Goal: Information Seeking & Learning: Understand process/instructions

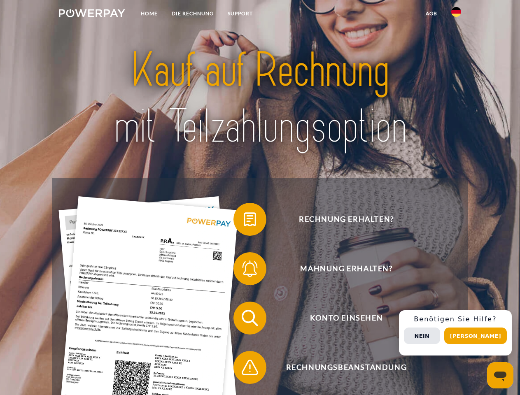
click at [92, 14] on img at bounding box center [92, 13] width 66 height 8
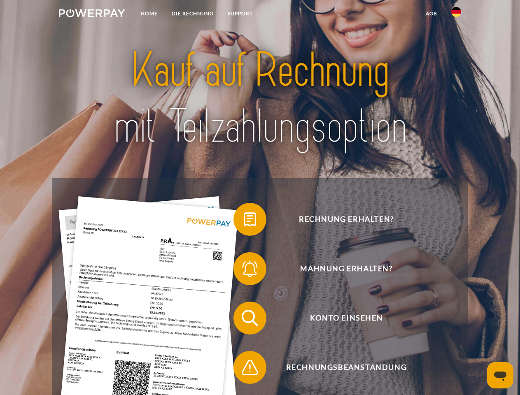
click at [456, 14] on img at bounding box center [456, 12] width 10 height 10
click at [431, 14] on link "agb" at bounding box center [432, 13] width 26 height 15
click at [244, 221] on span at bounding box center [237, 219] width 41 height 41
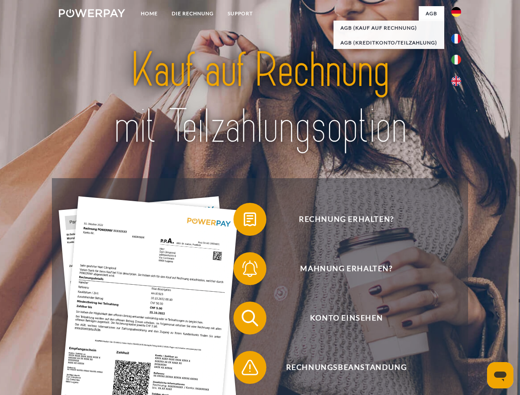
click at [244, 271] on span at bounding box center [237, 268] width 41 height 41
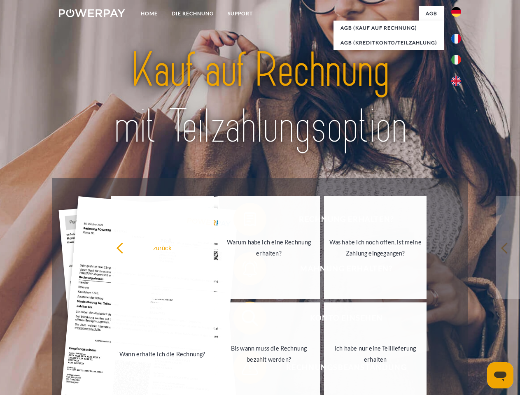
click at [244, 320] on link "Bis wann muss die Rechnung bezahlt werden?" at bounding box center [269, 354] width 103 height 103
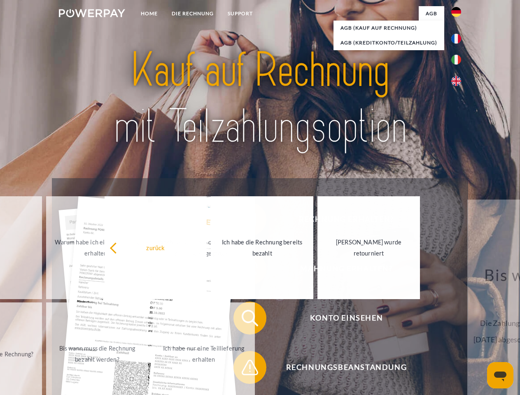
click at [244, 369] on span at bounding box center [237, 367] width 41 height 41
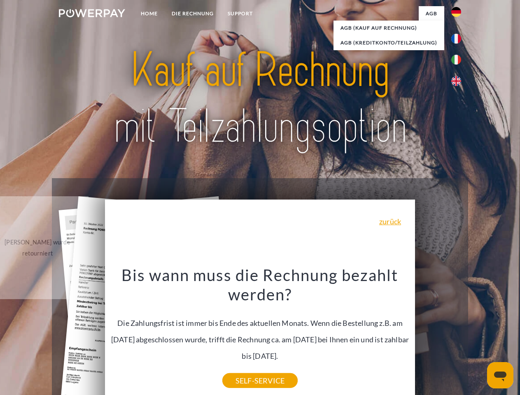
click at [458, 333] on div "Rechnung erhalten? Mahnung erhalten? Konto einsehen" at bounding box center [260, 342] width 416 height 329
click at [438, 335] on span "Konto einsehen" at bounding box center [346, 318] width 202 height 33
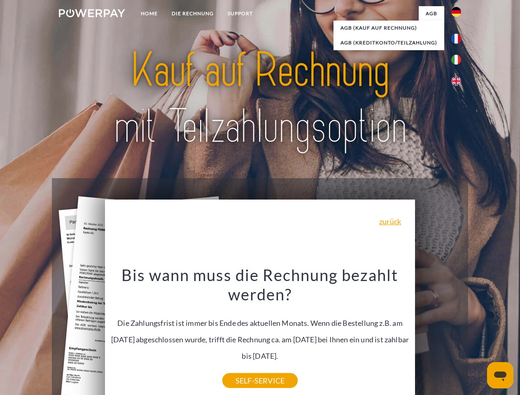
click at [478, 336] on header "Home DIE RECHNUNG SUPPORT" at bounding box center [260, 284] width 520 height 569
